Goal: Task Accomplishment & Management: Manage account settings

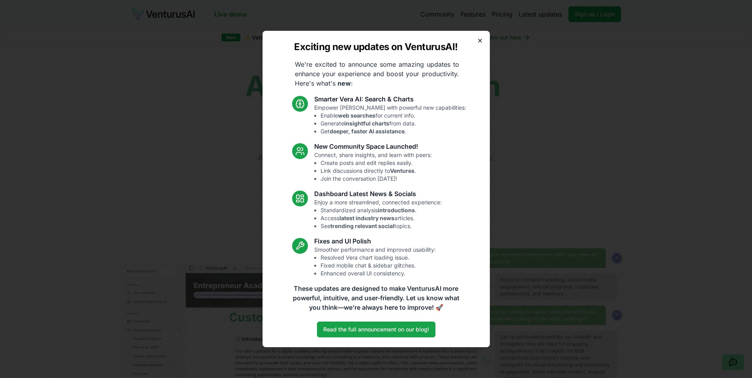
click at [481, 40] on icon "button" at bounding box center [480, 41] width 6 height 6
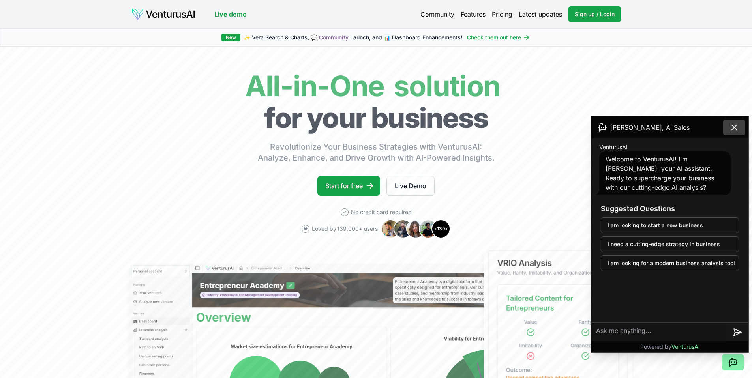
click at [733, 129] on icon at bounding box center [734, 127] width 5 height 5
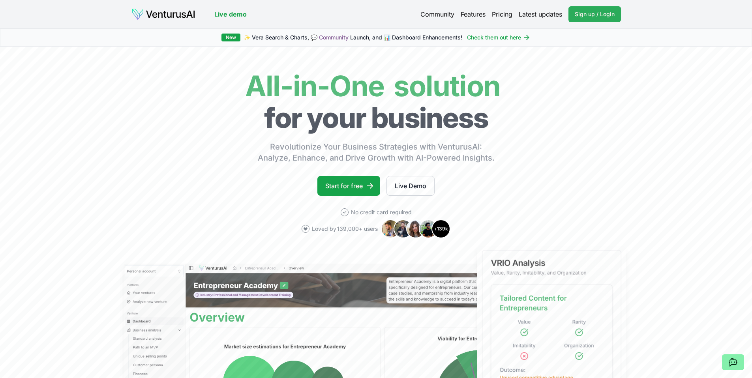
click at [596, 11] on span "Sign up / Login" at bounding box center [595, 14] width 40 height 8
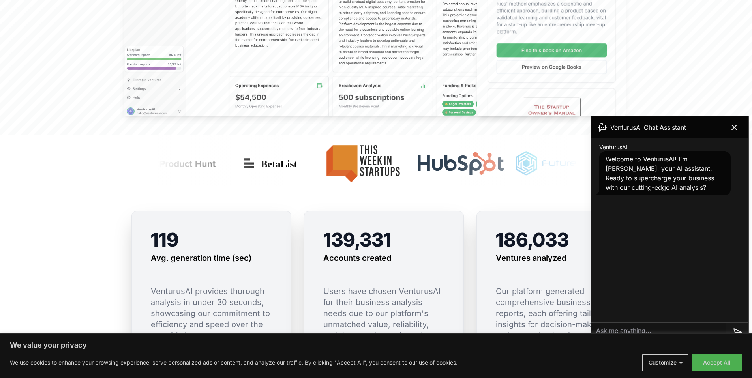
scroll to position [500, 0]
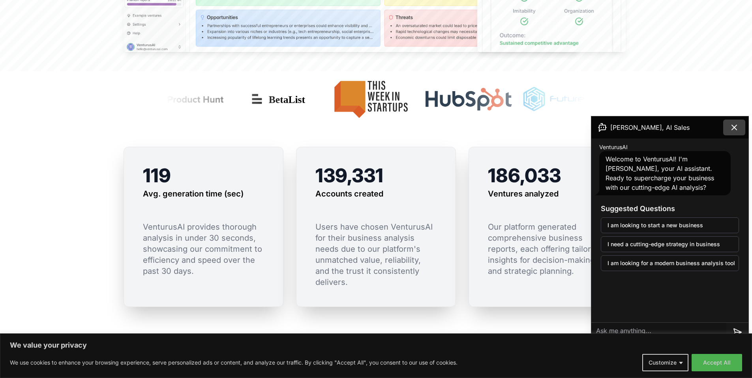
click at [741, 128] on button at bounding box center [734, 128] width 22 height 16
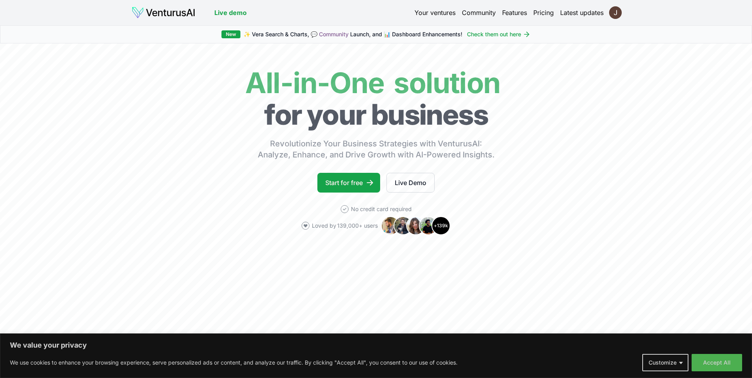
scroll to position [2, 0]
